Goal: Complete application form

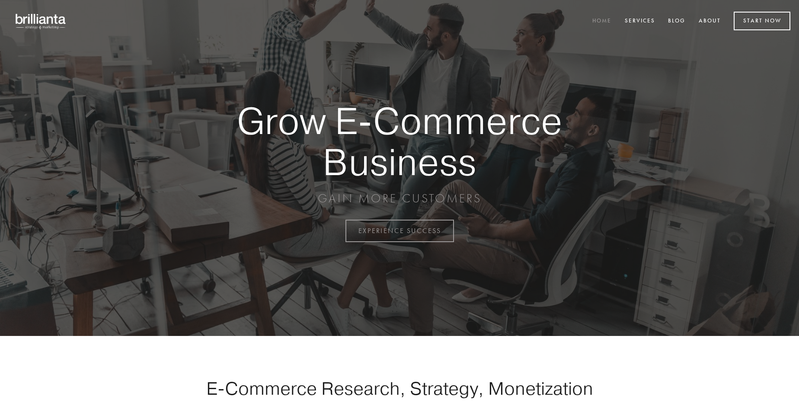
scroll to position [2266, 0]
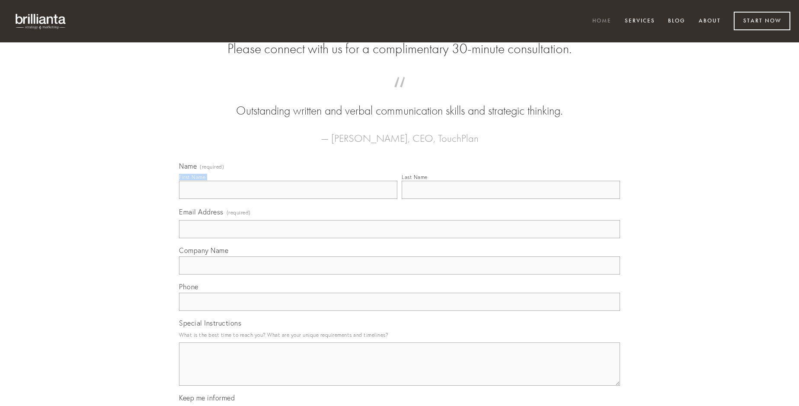
type input "[PERSON_NAME]"
click at [511, 199] on input "Last Name" at bounding box center [511, 190] width 218 height 18
type input "[PERSON_NAME]"
click at [399, 238] on input "Email Address (required)" at bounding box center [399, 229] width 441 height 18
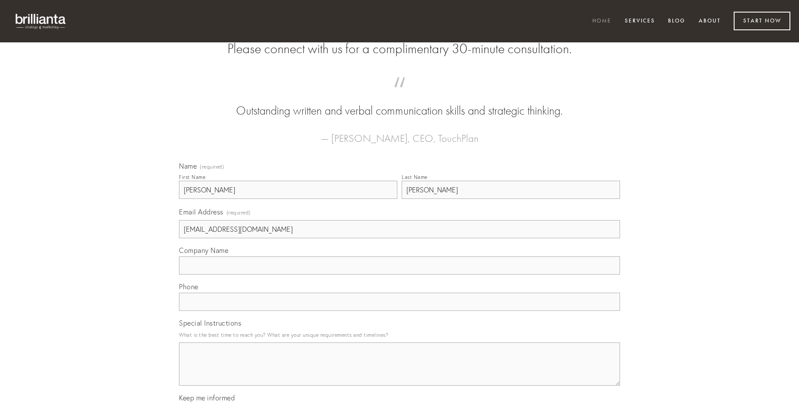
type input "[EMAIL_ADDRESS][DOMAIN_NAME]"
click at [399, 275] on input "Company Name" at bounding box center [399, 265] width 441 height 18
type input "ager"
click at [399, 311] on input "text" at bounding box center [399, 302] width 441 height 18
click at [399, 372] on textarea "Special Instructions" at bounding box center [399, 363] width 441 height 43
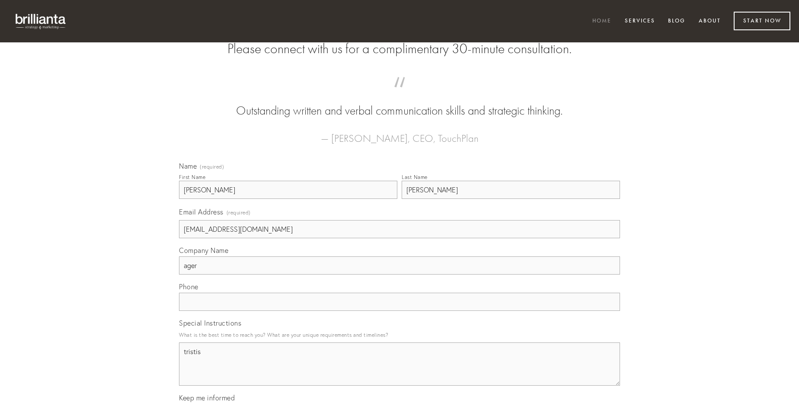
type textarea "tristis"
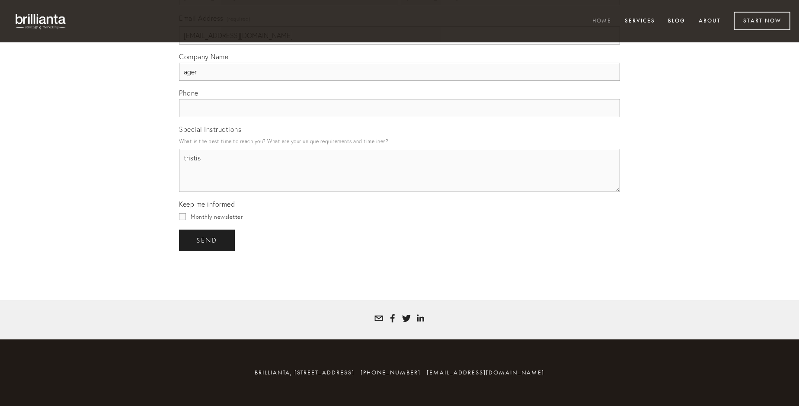
click at [208, 240] on span "send" at bounding box center [206, 240] width 21 height 8
